Goal: Check status: Check status

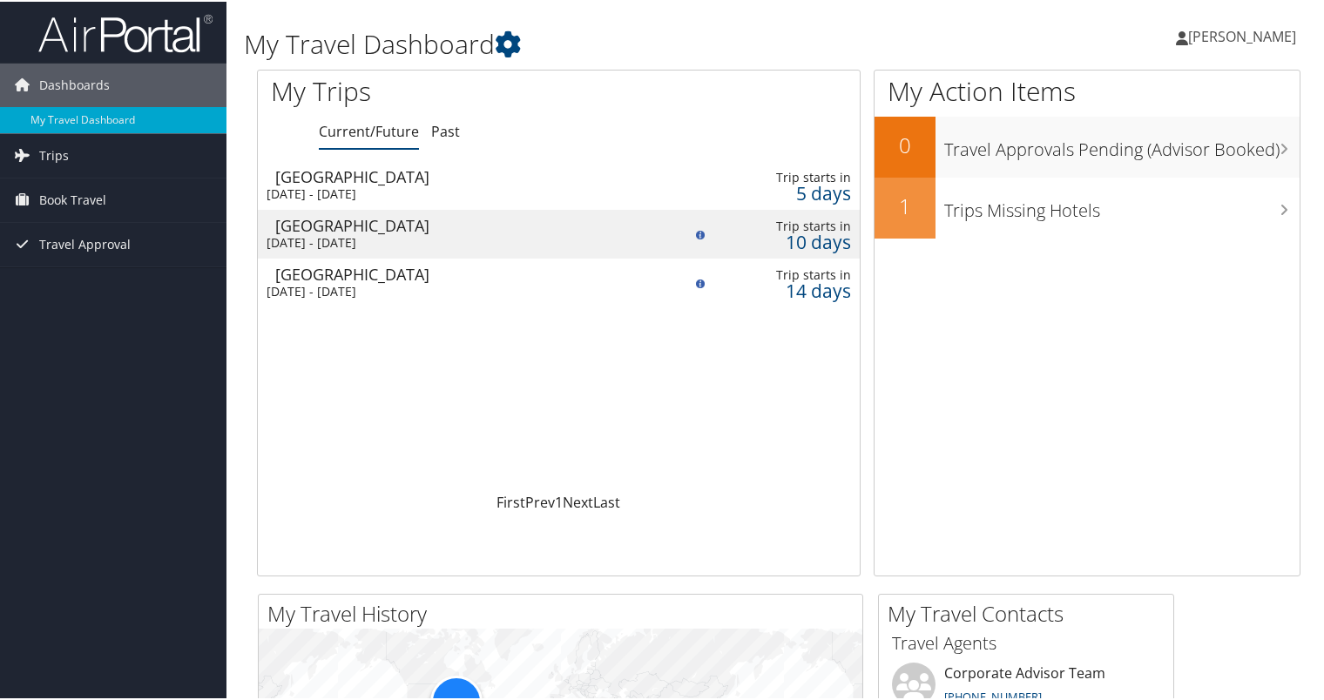
click at [349, 287] on div "Wed 24 Sep 2025 - Wed 24 Sep 2025" at bounding box center [458, 290] width 385 height 16
click at [465, 290] on div "Wed 24 Sep 2025 - Wed 24 Sep 2025" at bounding box center [458, 290] width 385 height 16
click at [352, 226] on div "Frankfurt" at bounding box center [467, 224] width 385 height 16
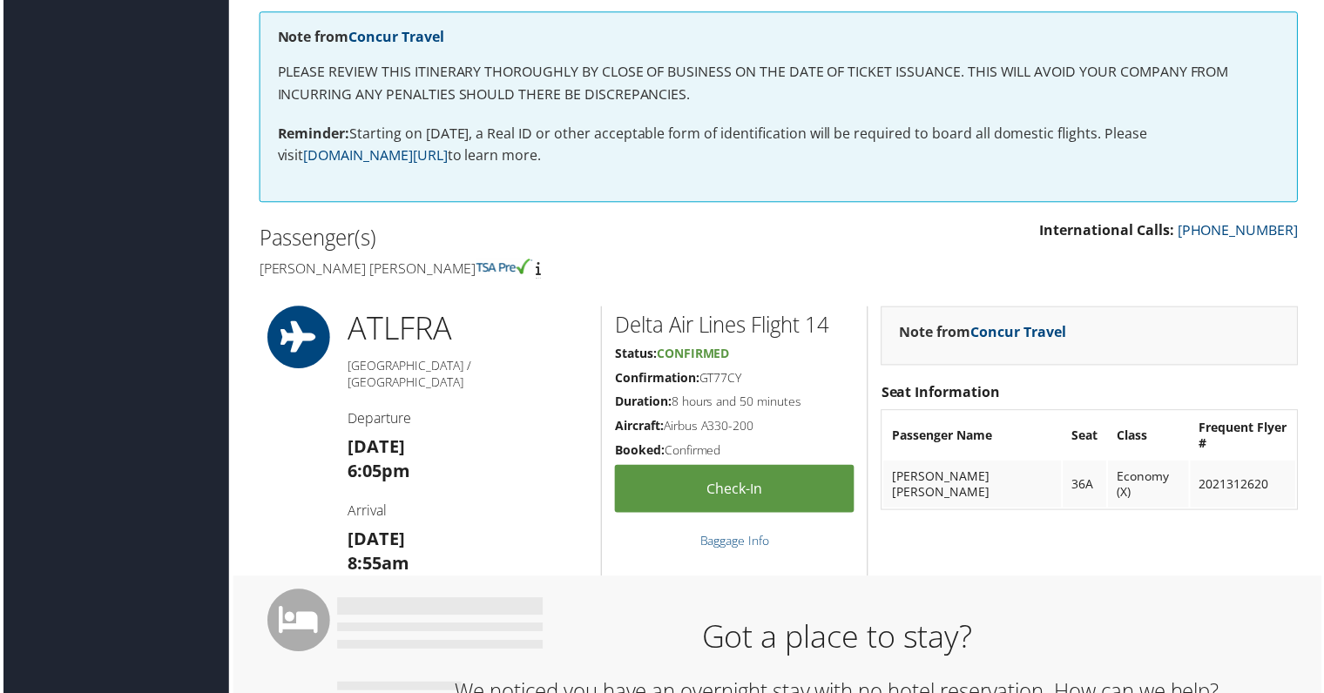
scroll to position [261, 0]
